Goal: Transaction & Acquisition: Purchase product/service

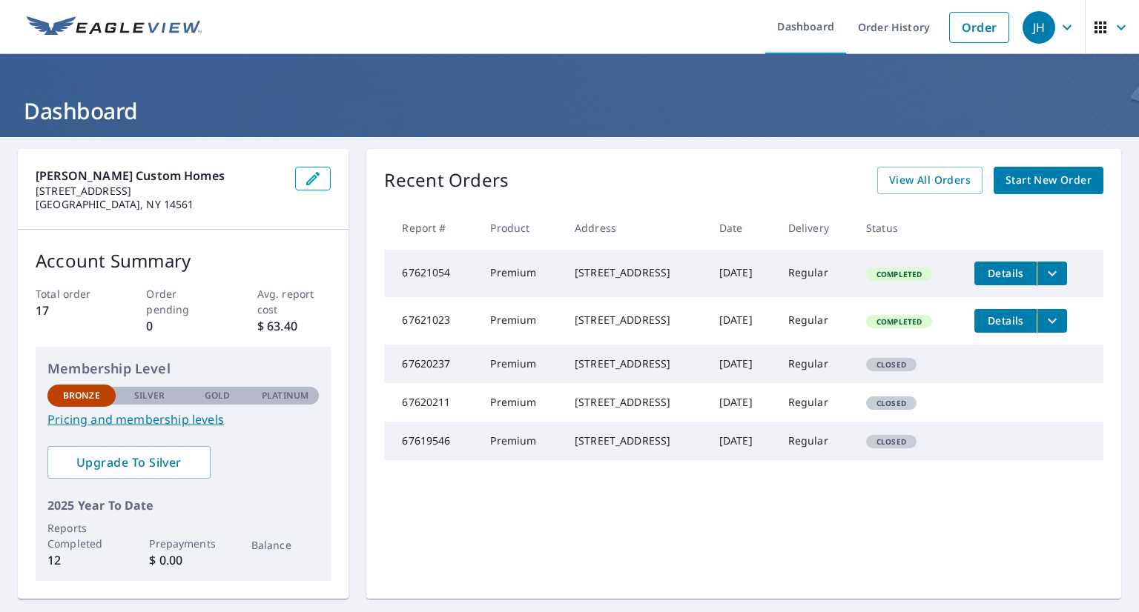
click at [1020, 188] on span "Start New Order" at bounding box center [1048, 180] width 86 height 19
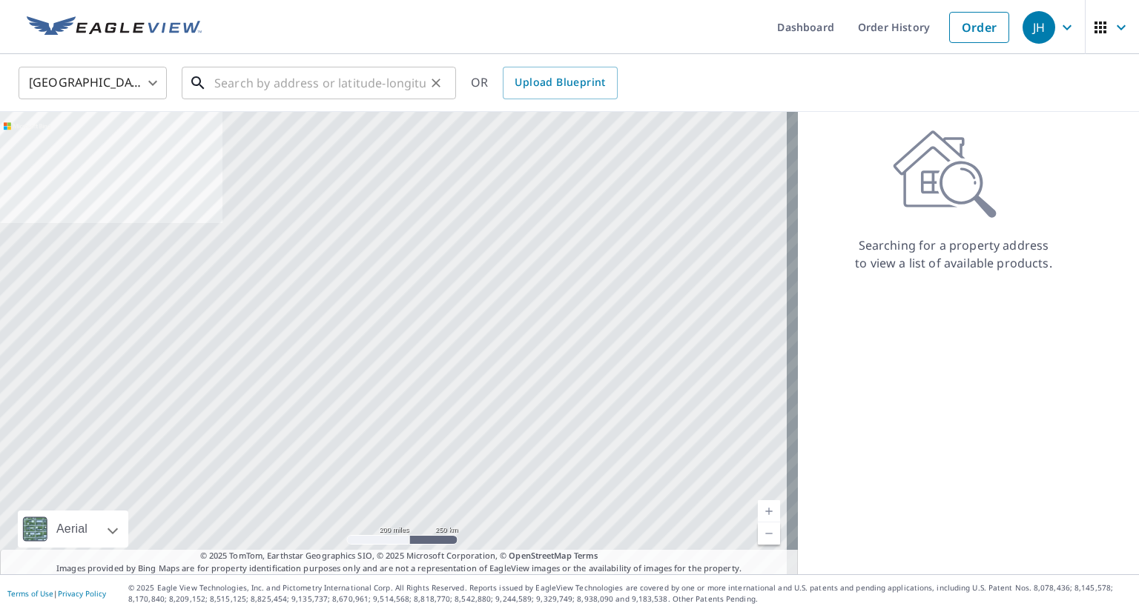
click at [302, 93] on input "text" at bounding box center [319, 83] width 211 height 42
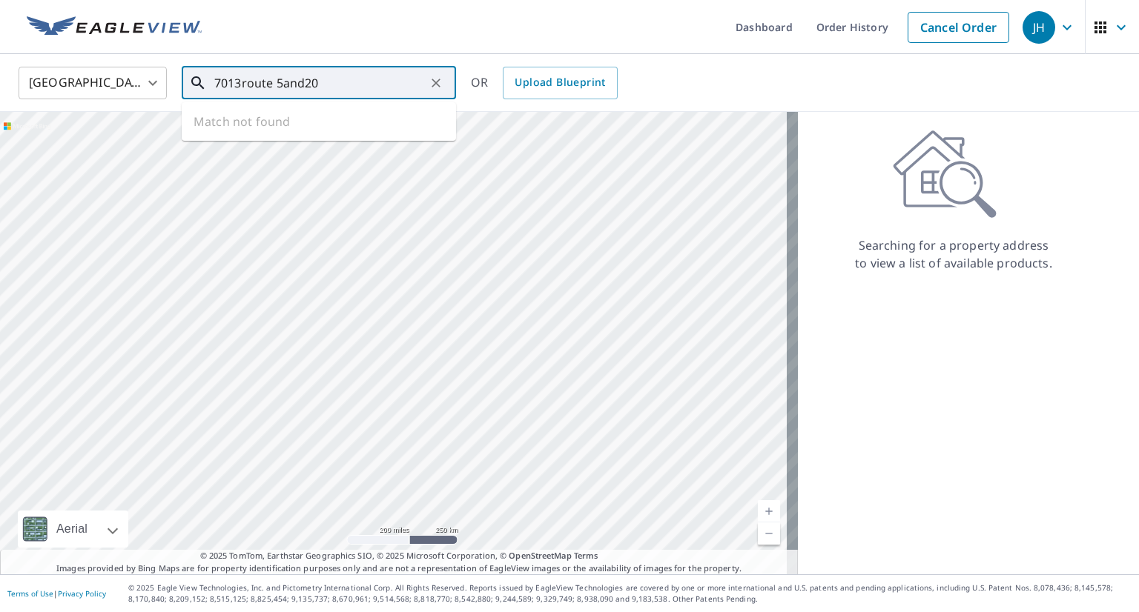
click at [241, 82] on input "7013route 5and20" at bounding box center [319, 83] width 211 height 42
click at [326, 81] on input "7013 route 5and20" at bounding box center [319, 83] width 211 height 42
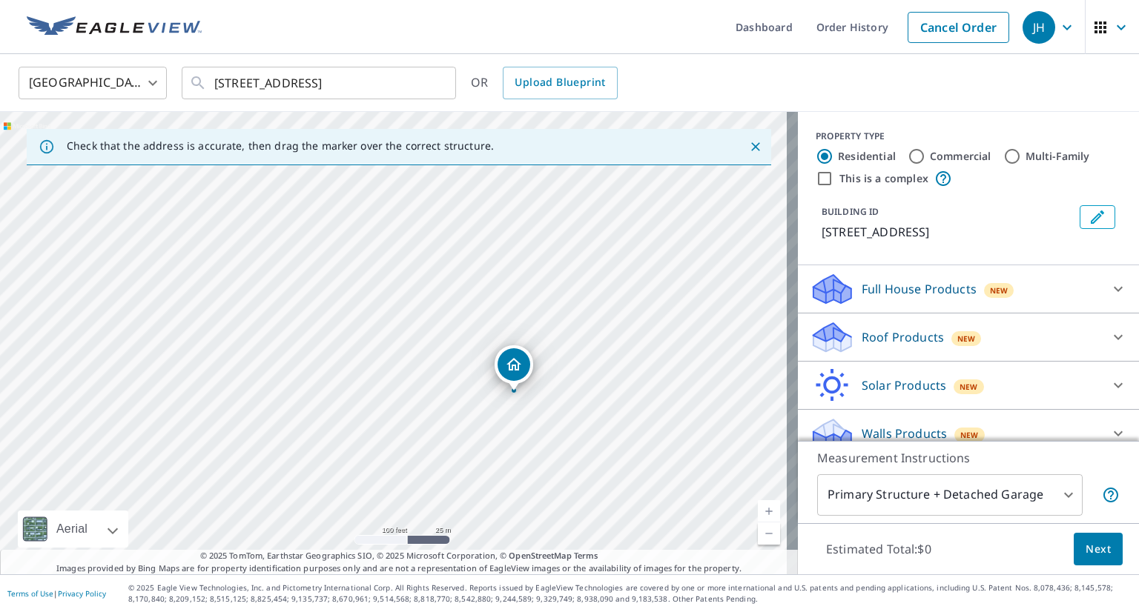
click at [590, 408] on div "7013 State Route 5 And 20 Bloomfield, NY 14469" at bounding box center [399, 343] width 798 height 463
drag, startPoint x: 391, startPoint y: 337, endPoint x: 456, endPoint y: 356, distance: 67.1
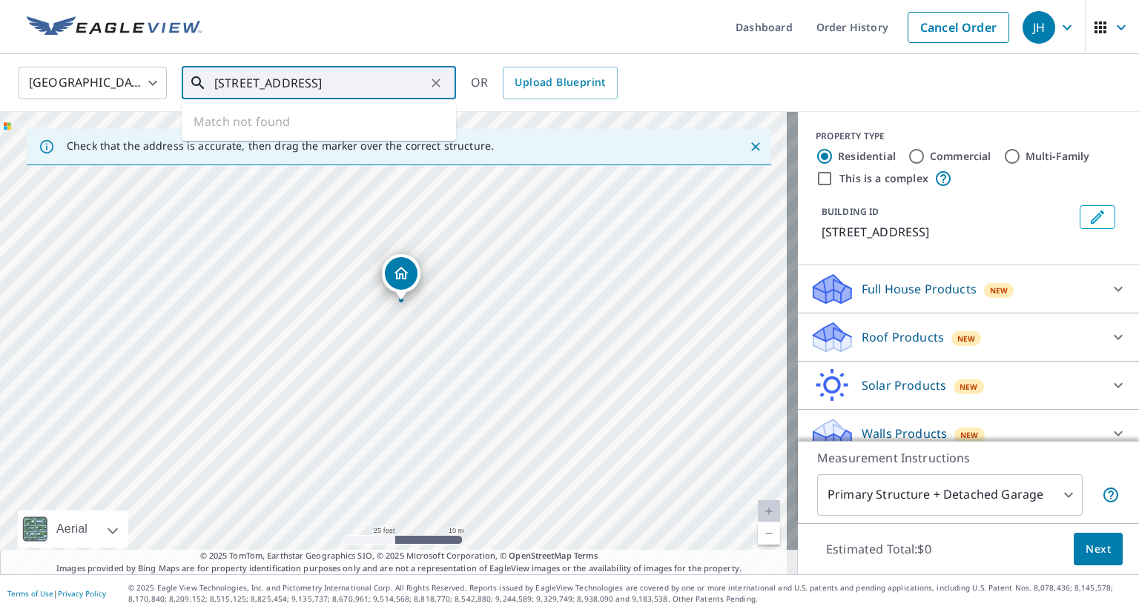
click at [242, 83] on input "7013 route 5and20 bloomfield ny" at bounding box center [319, 83] width 211 height 42
type input "7007 route 5and20 bloomfield ny"
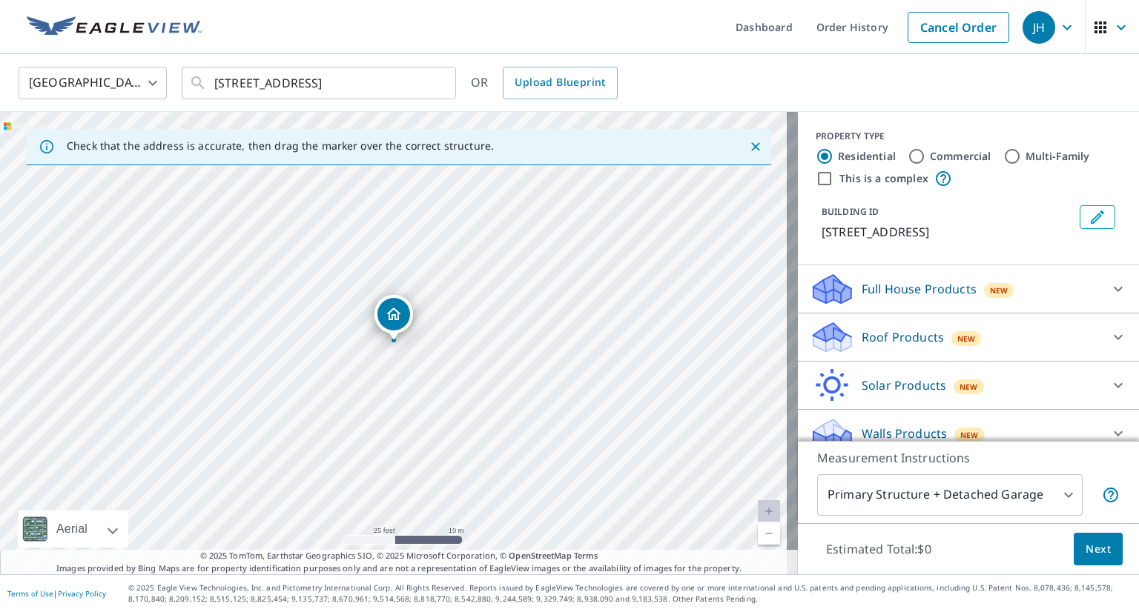
click at [1087, 544] on span "Next" at bounding box center [1097, 549] width 25 height 19
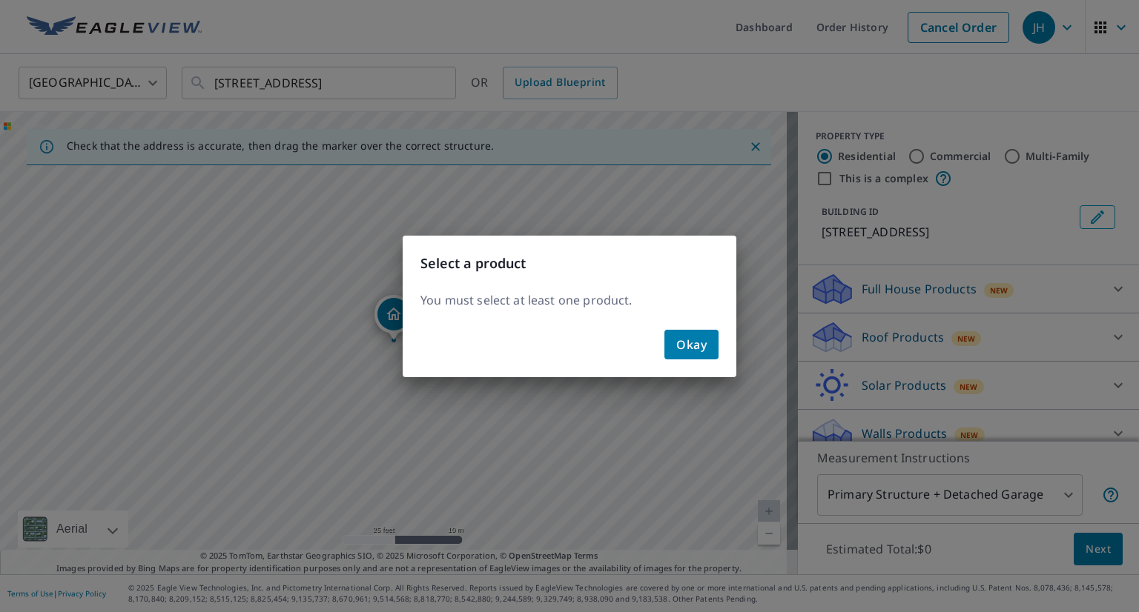
click at [680, 344] on span "Okay" at bounding box center [691, 344] width 30 height 21
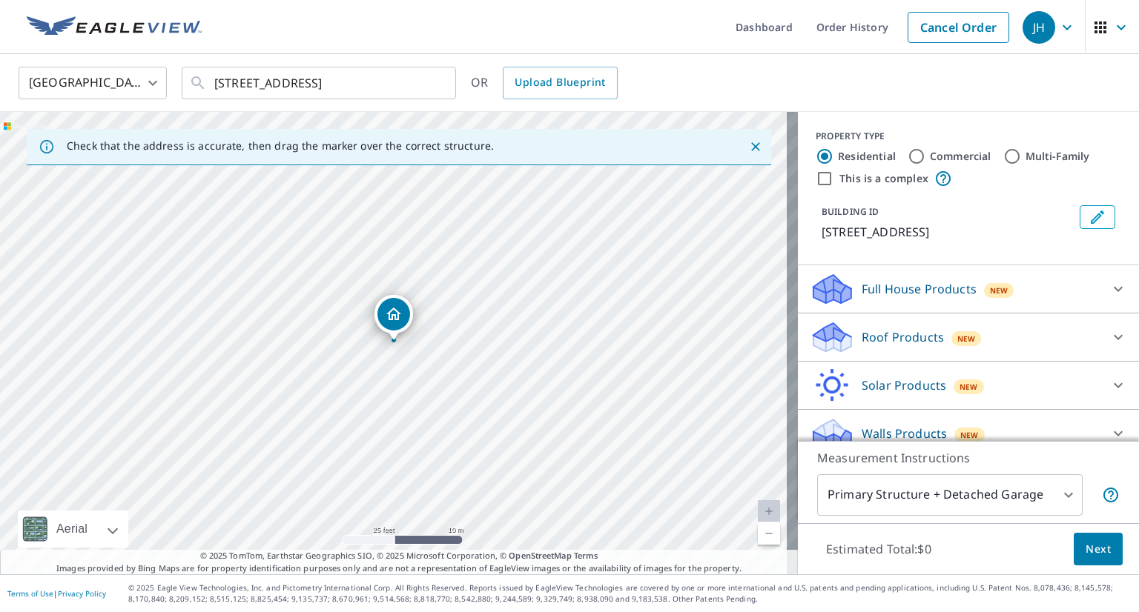
click at [842, 350] on div "Roof Products New" at bounding box center [955, 337] width 291 height 35
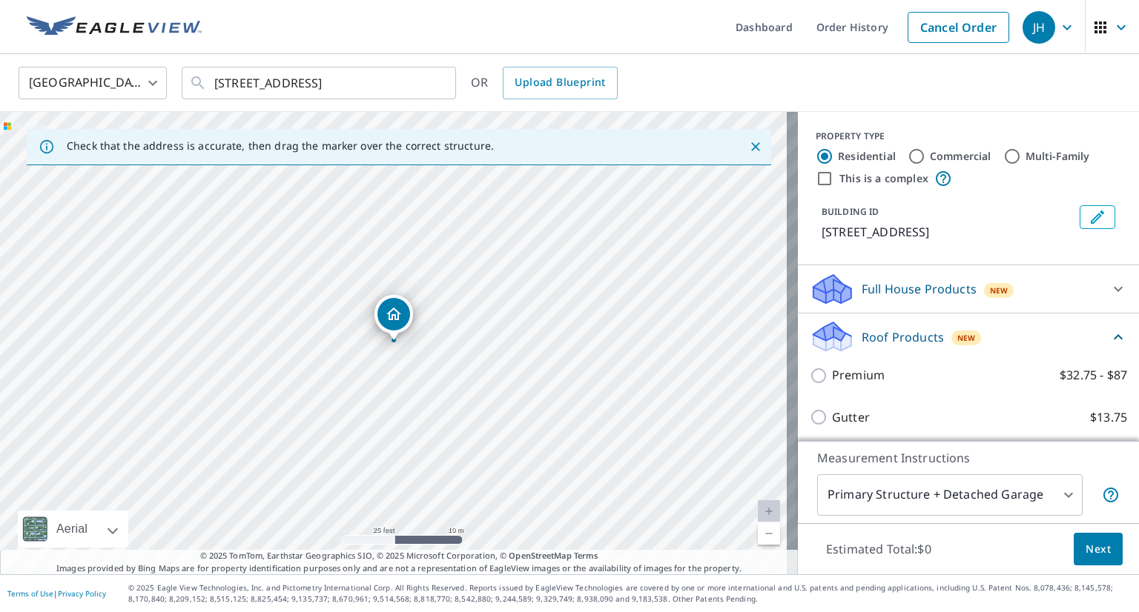
scroll to position [74, 0]
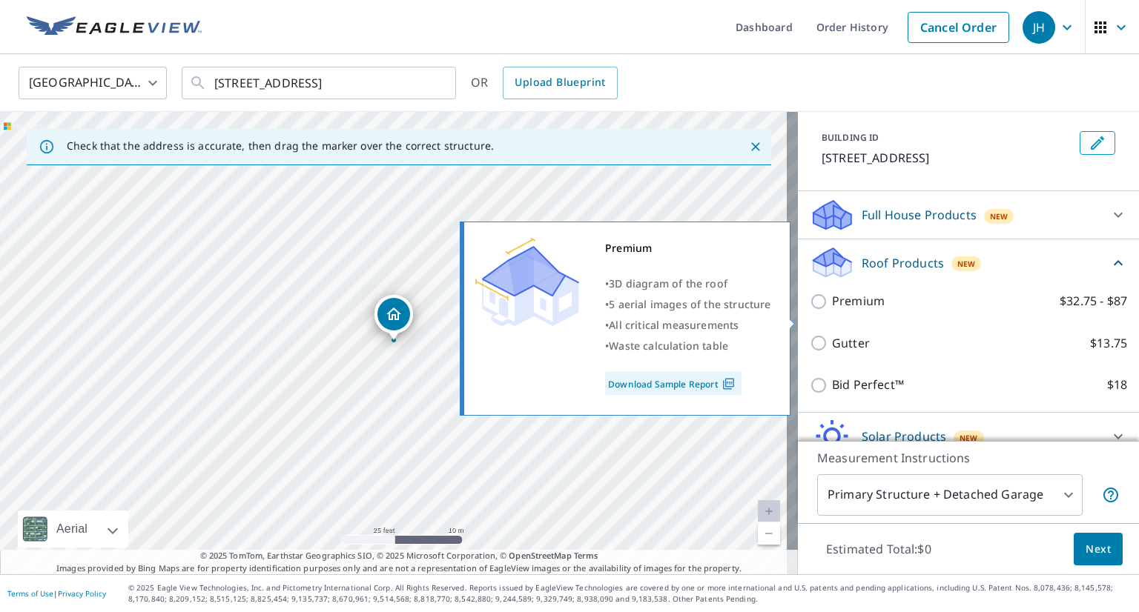
click at [850, 311] on p "Premium" at bounding box center [858, 301] width 53 height 19
click at [832, 311] on input "Premium $32.75 - $87" at bounding box center [821, 302] width 22 height 18
checkbox input "true"
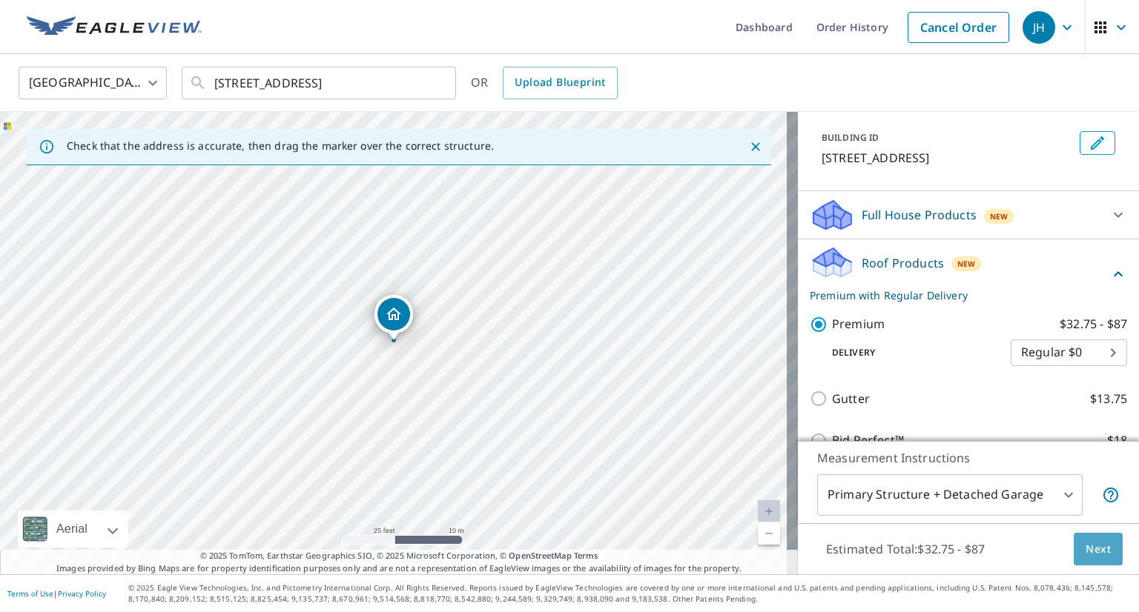
click at [1085, 546] on span "Next" at bounding box center [1097, 549] width 25 height 19
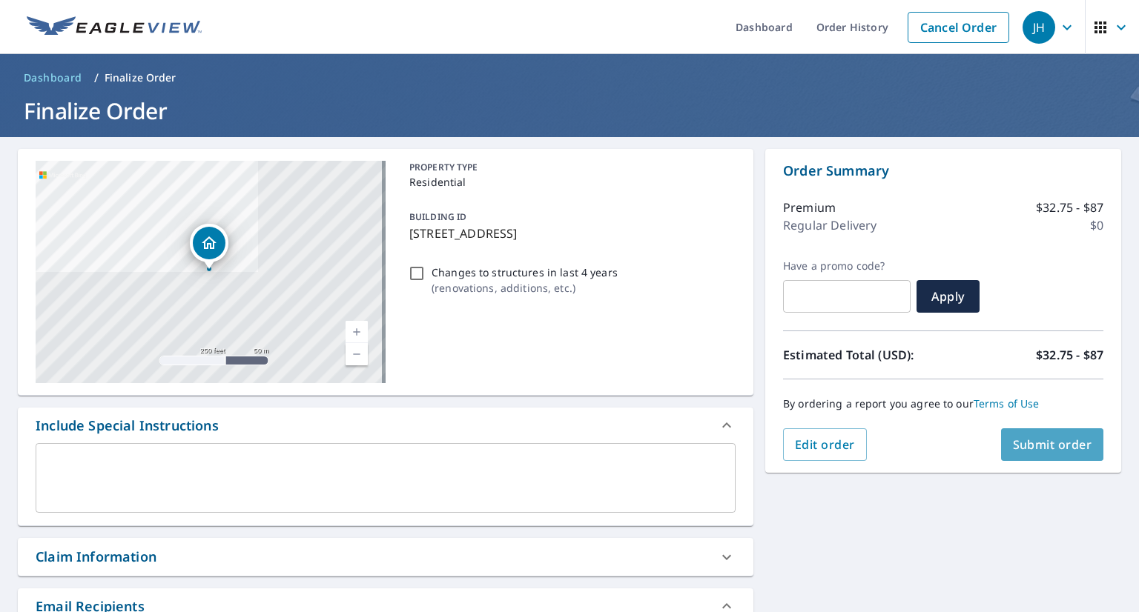
click at [1017, 451] on span "Submit order" at bounding box center [1052, 445] width 79 height 16
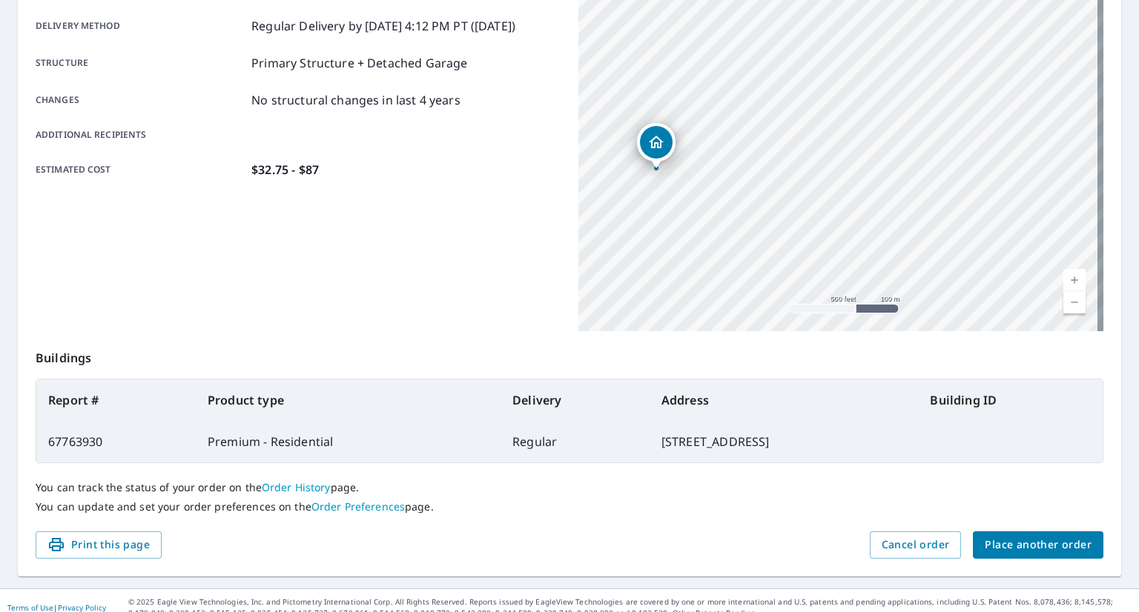
scroll to position [259, 0]
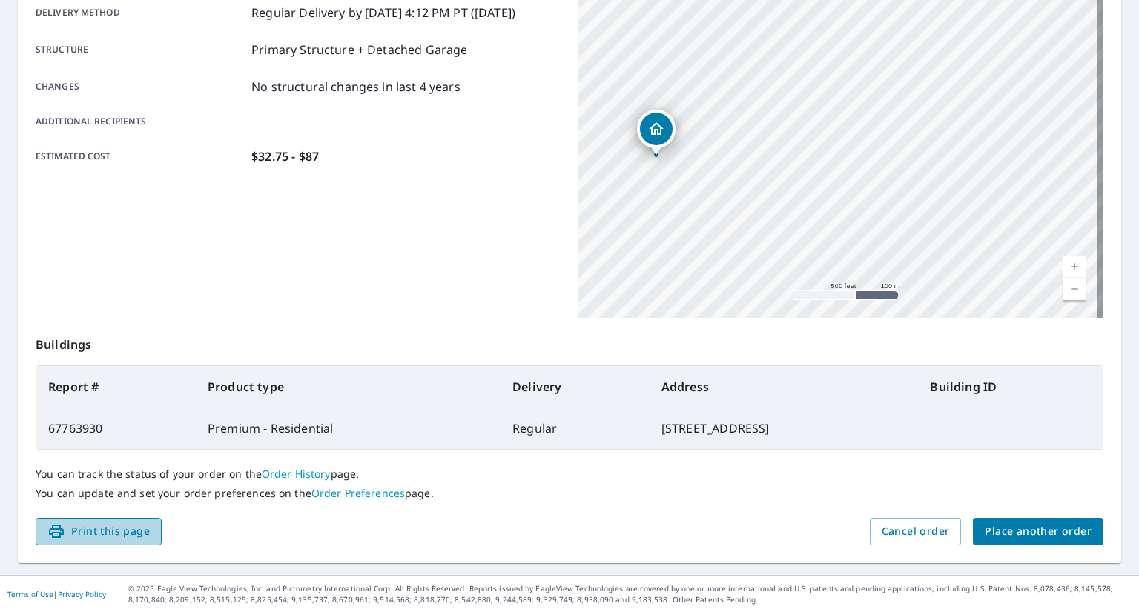
click at [107, 526] on span "Print this page" at bounding box center [98, 532] width 102 height 19
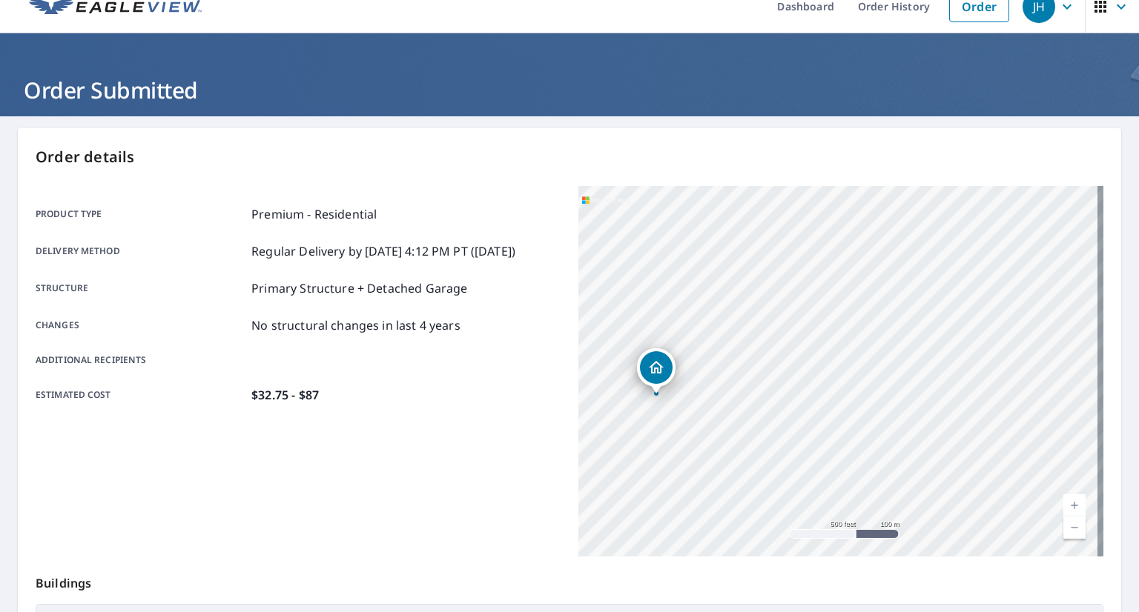
scroll to position [0, 0]
